Goal: Task Accomplishment & Management: Manage account settings

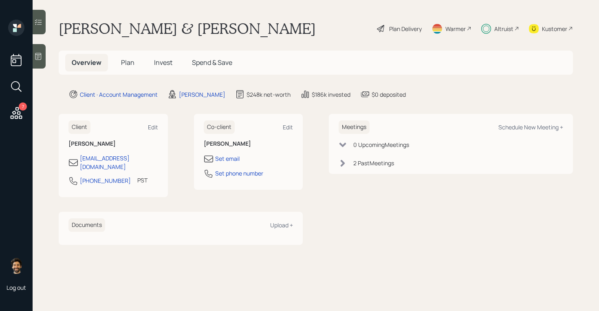
click at [17, 109] on icon at bounding box center [16, 113] width 15 height 15
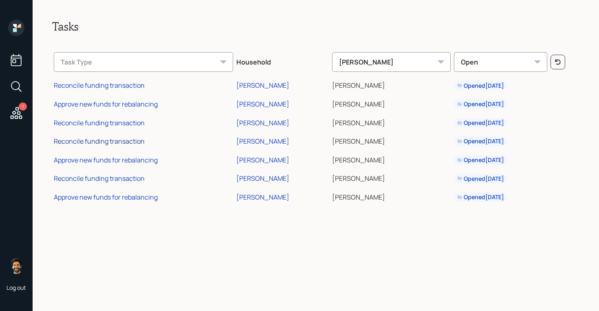
click at [128, 139] on div "Reconcile funding transaction" at bounding box center [99, 141] width 91 height 9
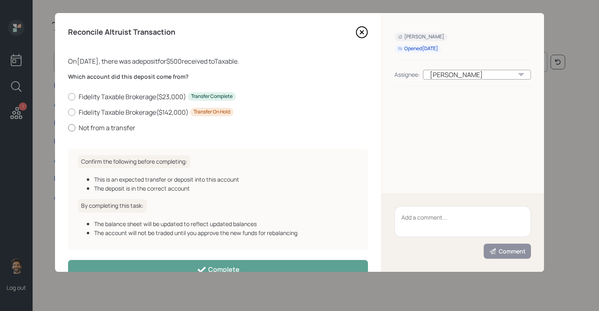
click at [84, 124] on label "Not from a transfer" at bounding box center [218, 127] width 300 height 9
click at [68, 127] on input "Not from a transfer" at bounding box center [68, 127] width 0 height 0
radio input "true"
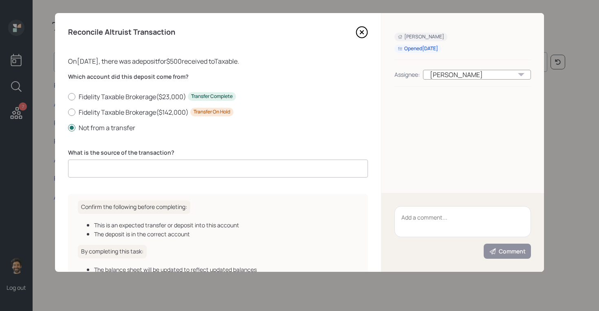
click at [115, 170] on input at bounding box center [218, 168] width 300 height 18
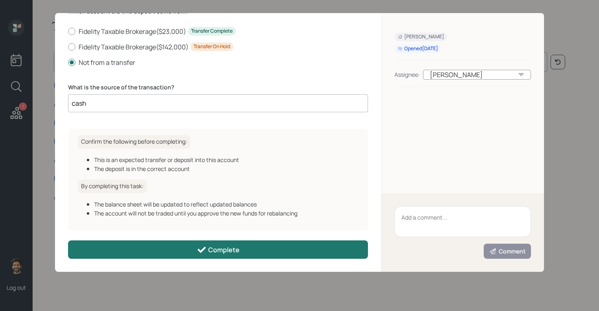
type input "cash"
click at [152, 248] on button "Complete" at bounding box center [218, 249] width 300 height 18
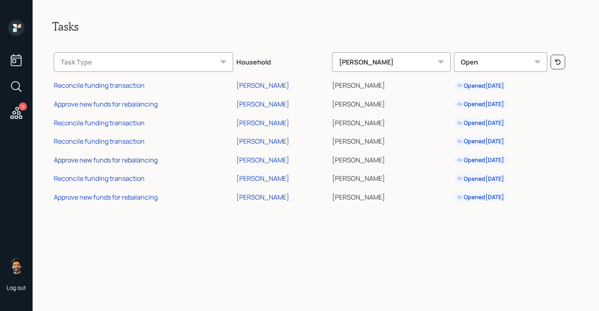
click at [119, 159] on div "Approve new funds for rebalancing" at bounding box center [106, 159] width 104 height 9
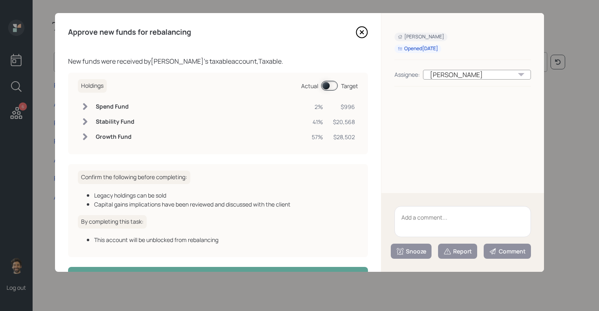
scroll to position [26, 0]
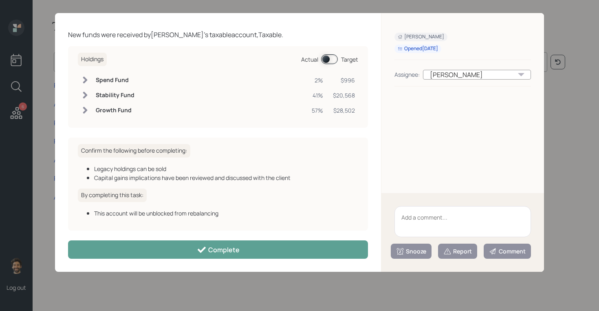
click at [168, 237] on div "Approve new funds for rebalancing New funds were received by [PERSON_NAME] 's t…" at bounding box center [218, 142] width 326 height 258
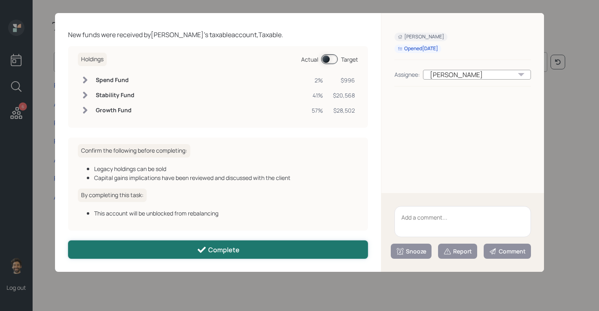
click at [169, 244] on button "Complete" at bounding box center [218, 249] width 300 height 18
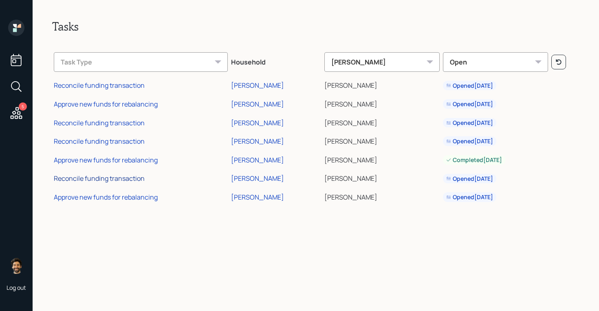
click at [129, 177] on div "Reconcile funding transaction" at bounding box center [99, 178] width 91 height 9
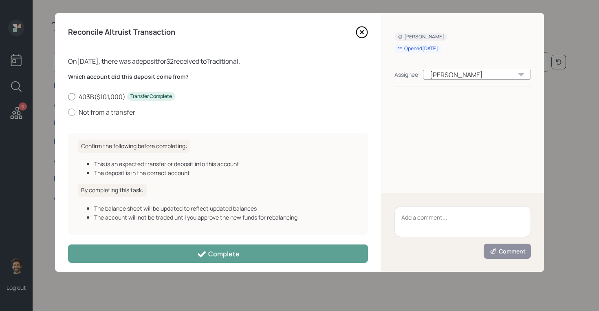
click at [86, 95] on label "403B ( $101,000 ) Transfer Complete" at bounding box center [218, 96] width 300 height 9
click at [68, 96] on input "403B ( $101,000 ) Transfer Complete" at bounding box center [68, 96] width 0 height 0
radio input "true"
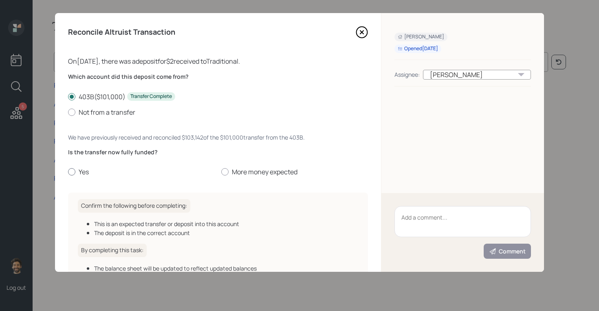
click at [76, 170] on label "Yes" at bounding box center [141, 171] width 147 height 9
click at [68, 172] on input "Yes" at bounding box center [68, 172] width 0 height 0
radio input "true"
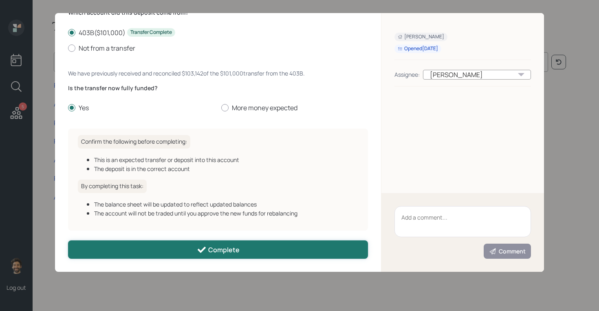
click at [175, 249] on button "Complete" at bounding box center [218, 249] width 300 height 18
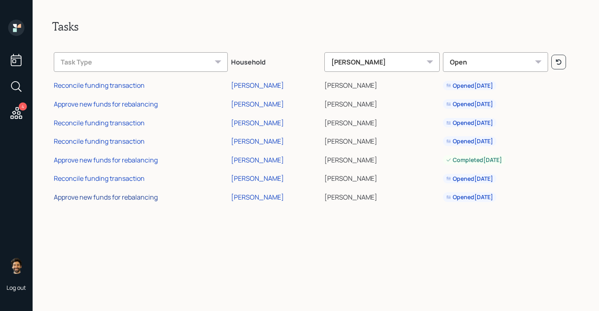
click at [131, 199] on div "Approve new funds for rebalancing" at bounding box center [106, 196] width 104 height 9
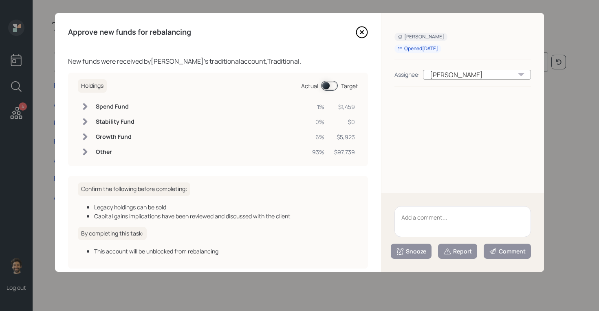
scroll to position [38, 0]
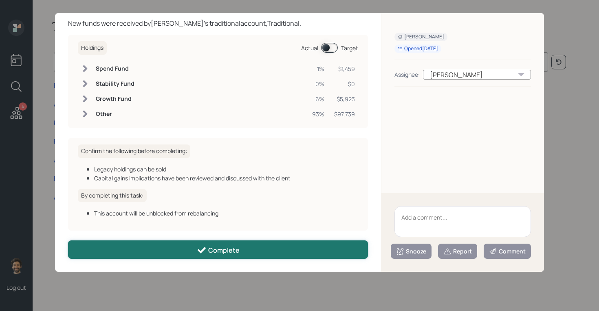
click at [124, 246] on button "Complete" at bounding box center [218, 249] width 300 height 18
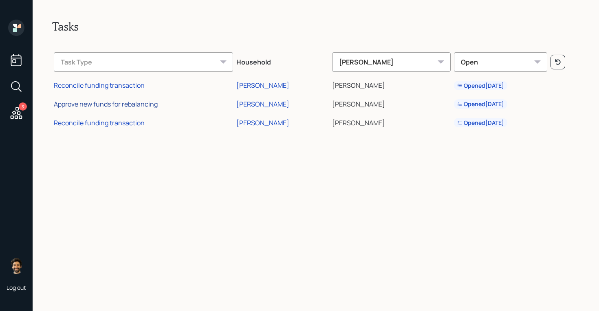
click at [122, 104] on div "Approve new funds for rebalancing" at bounding box center [106, 103] width 104 height 9
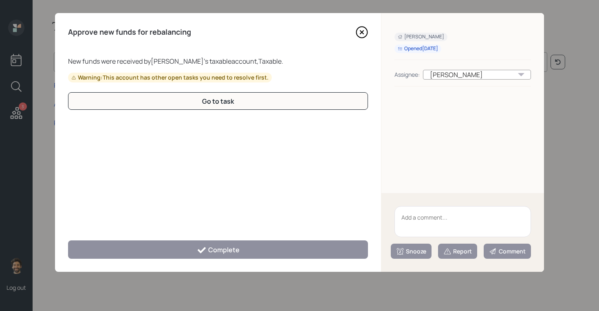
click at [360, 30] on icon at bounding box center [362, 32] width 12 height 12
